Goal: Information Seeking & Learning: Learn about a topic

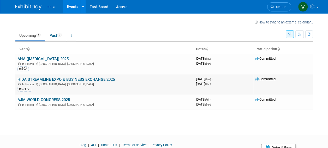
click at [47, 79] on link "HIDA STREAMLINE EXPO & BUSINESS EXCHANGE 2025" at bounding box center [65, 79] width 97 height 5
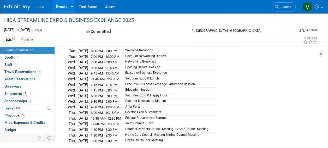
scroll to position [104, 0]
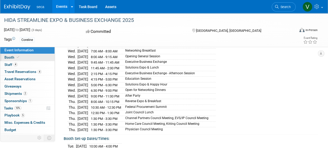
click at [21, 58] on link "Booth" at bounding box center [27, 57] width 54 height 7
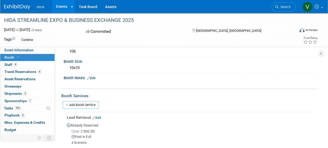
scroll to position [36, 0]
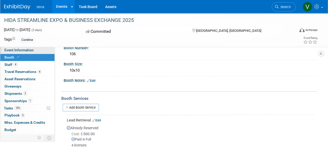
click at [25, 52] on span "Event Information" at bounding box center [18, 50] width 29 height 4
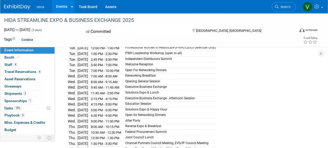
scroll to position [78, 0]
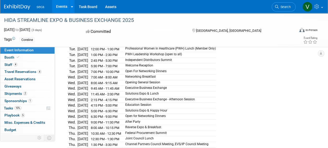
click at [248, 80] on div "[DATE] 6:30 PM - 8:30 PM HIDA Board Dinner (Board Members) [DATE] 8:00 AM - 12:…" at bounding box center [191, 96] width 246 height 125
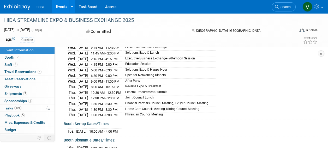
scroll to position [131, 0]
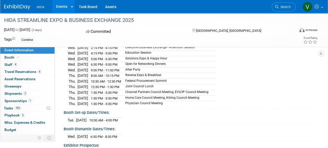
click at [62, 95] on div "Exhibit Hall Dates/Times: [DATE] 6:30 PM - 8:30 PM HIDA Board Dinner (Board Mem…" at bounding box center [189, 41] width 256 height 135
click at [17, 95] on span "Shipments 2" at bounding box center [15, 94] width 23 height 4
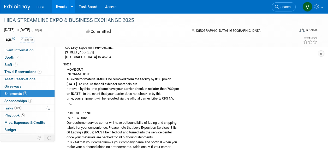
scroll to position [183, 0]
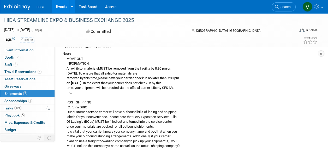
click at [125, 84] on div "MOVE-OUT INFORMATION: All exhibitor materials MUST be removed from the facility…" at bounding box center [188, 109] width 251 height 107
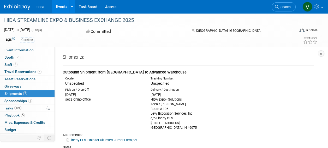
scroll to position [0, 0]
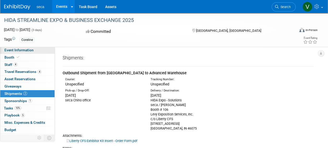
click at [19, 51] on span "Event Information" at bounding box center [18, 50] width 29 height 4
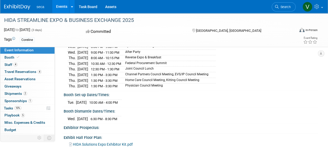
scroll to position [157, 0]
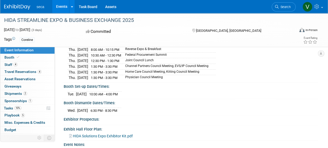
click at [150, 90] on div "[DATE] 10:00 AM - 4:00 PM" at bounding box center [191, 93] width 246 height 7
drag, startPoint x: 128, startPoint y: 89, endPoint x: 125, endPoint y: 89, distance: 3.7
click at [118, 92] on span "10:00 AM - 4:00 PM" at bounding box center [103, 94] width 28 height 4
drag, startPoint x: 125, startPoint y: 89, endPoint x: 137, endPoint y: 89, distance: 11.8
click at [137, 90] on div "[DATE] 10:00 AM - 4:00 PM" at bounding box center [191, 93] width 246 height 7
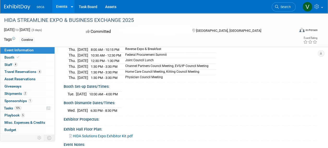
click at [136, 92] on div "Booth Set-up Dates/Times: [DATE] 10:00 AM - 4:00 PM Save Changes Cancel" at bounding box center [189, 91] width 256 height 16
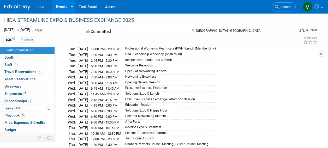
scroll to position [104, 0]
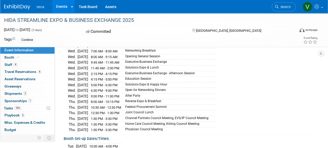
click at [66, 108] on div "[DATE] 6:30 PM - 8:30 PM HIDA Board Dinner (Board Members) [DATE] 8:00 AM - 12:…" at bounding box center [191, 69] width 254 height 127
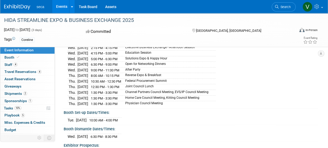
scroll to position [157, 0]
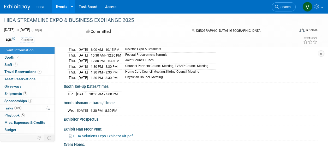
click at [63, 106] on div "Booth Dismantle Dates/Times: [DATE] 6:30 PM - 8:30 PM Save Changes Cancel" at bounding box center [189, 107] width 256 height 16
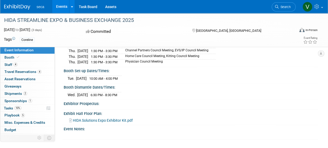
scroll to position [183, 0]
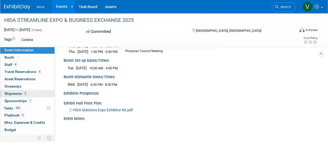
click at [16, 94] on span "Shipments 2" at bounding box center [15, 94] width 23 height 4
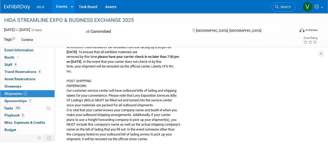
scroll to position [130, 0]
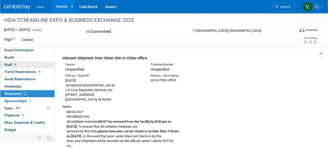
click at [20, 64] on link "4 Staff 4" at bounding box center [27, 64] width 54 height 7
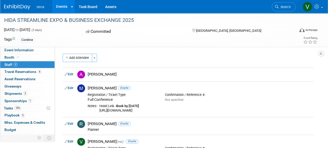
click at [128, 55] on div "Add Attendee Toggle Dropdown Quick -Tag Attendees Apply" at bounding box center [188, 58] width 251 height 8
click at [120, 63] on div "Add Attendee Toggle Dropdown Quick -Tag Attendees Apply X select all cancel Edit" at bounding box center [188, 112] width 251 height 117
click at [135, 41] on div "Coreline" at bounding box center [142, 40] width 244 height 6
click at [172, 4] on div "seca Events Recently Viewed Events: HIDA STREAMLINE EXPO & BUSINESS EXCHANGE 20…" at bounding box center [160, 6] width 313 height 13
click at [64, 6] on link "Events" at bounding box center [61, 6] width 19 height 13
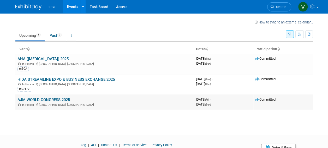
click at [36, 98] on link "A4M WORLD CONGRESS 2025" at bounding box center [43, 100] width 52 height 5
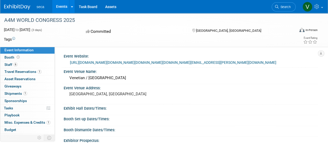
click at [161, 47] on div "Event Website: https://eur02.safelinks.protection.outlook.com/?url=https%3A%2F%…" at bounding box center [186, 101] width 263 height 108
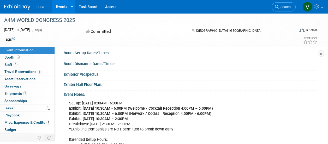
scroll to position [78, 0]
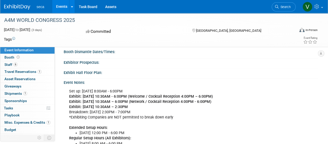
drag, startPoint x: 108, startPoint y: 117, endPoint x: 159, endPoint y: 116, distance: 51.2
drag, startPoint x: 159, startPoint y: 116, endPoint x: 120, endPoint y: 114, distance: 39.0
click at [120, 109] on b "Exhibit: Saturday December 13th - 10:30AM – 6:00PM (Network / Cocktail Receptio…" at bounding box center [140, 105] width 142 height 10
drag, startPoint x: 120, startPoint y: 114, endPoint x: 90, endPoint y: 115, distance: 30.8
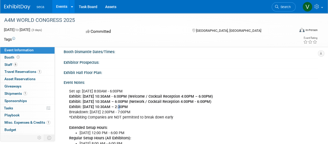
drag, startPoint x: 89, startPoint y: 116, endPoint x: 160, endPoint y: 115, distance: 70.8
drag, startPoint x: 160, startPoint y: 115, endPoint x: 162, endPoint y: 121, distance: 6.4
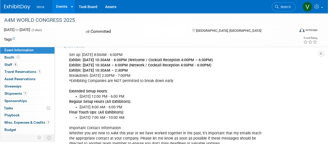
scroll to position [157, 0]
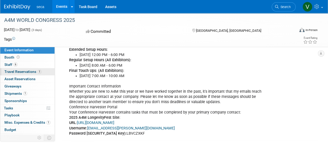
click at [16, 73] on span "Travel Reservations 1" at bounding box center [22, 72] width 37 height 4
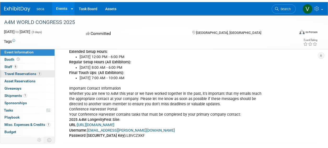
scroll to position [0, 0]
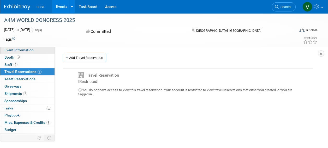
click at [23, 52] on span "Event Information" at bounding box center [18, 50] width 29 height 4
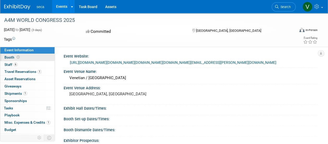
click at [29, 57] on link "Booth" at bounding box center [27, 57] width 54 height 7
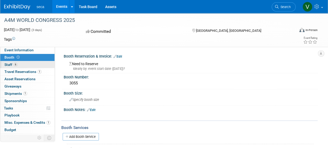
click at [26, 63] on link "6 Staff 6" at bounding box center [27, 64] width 54 height 7
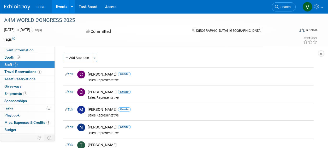
click at [129, 56] on div "Add Attendee Toggle Dropdown Quick -Tag Attendees Apply" at bounding box center [188, 58] width 251 height 8
click at [138, 61] on div "Add Attendee Toggle Dropdown Quick -Tag Attendees Apply" at bounding box center [188, 58] width 251 height 8
click at [19, 50] on span "Event Information" at bounding box center [18, 50] width 29 height 4
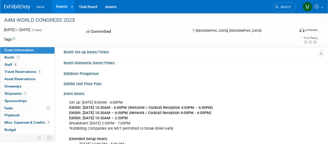
scroll to position [78, 0]
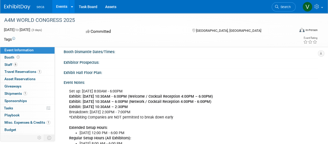
click at [126, 40] on td at bounding box center [139, 39] width 249 height 5
